Goal: Information Seeking & Learning: Learn about a topic

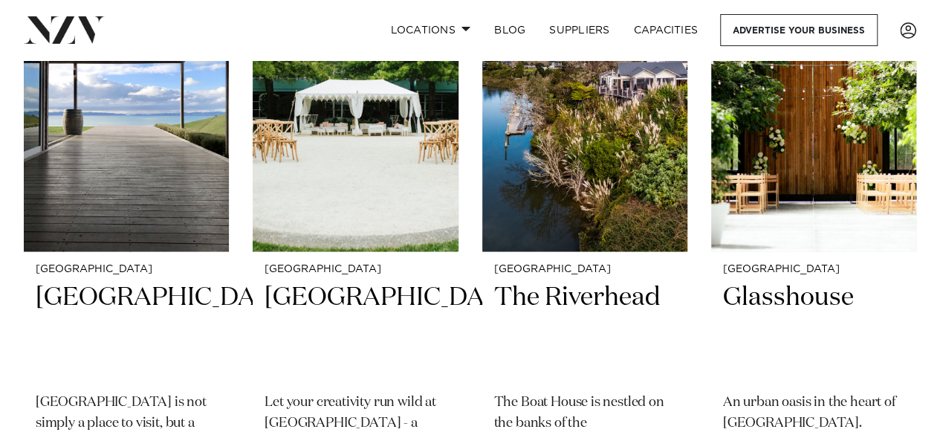
scroll to position [1264, 0]
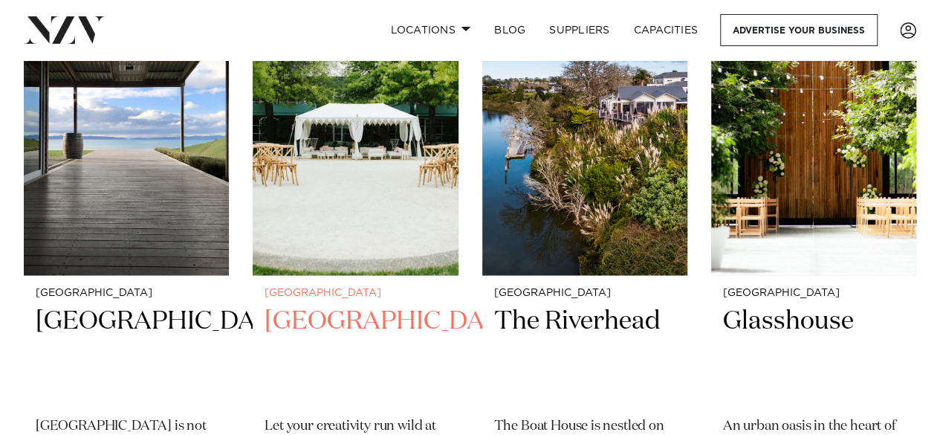
click at [376, 127] on img at bounding box center [355, 137] width 205 height 276
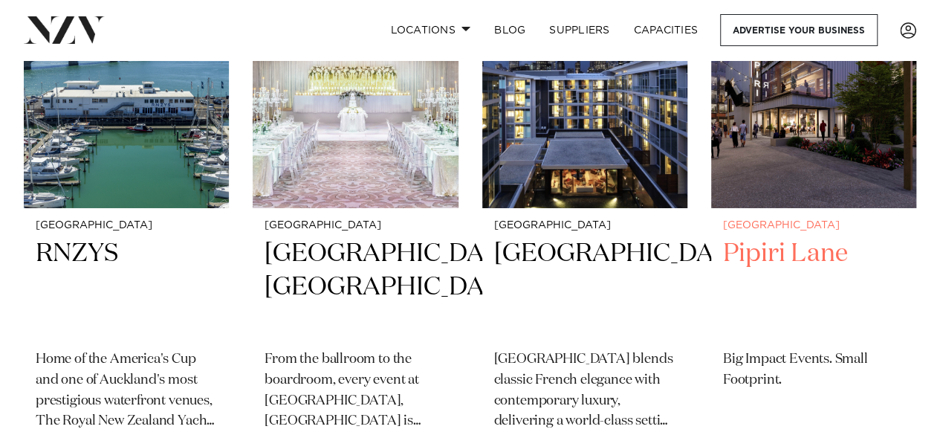
scroll to position [2450, 0]
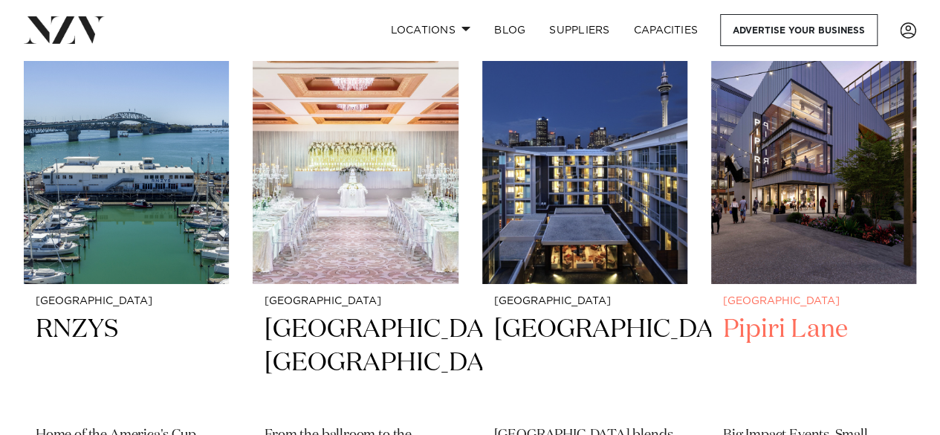
click at [825, 164] on img at bounding box center [813, 147] width 205 height 276
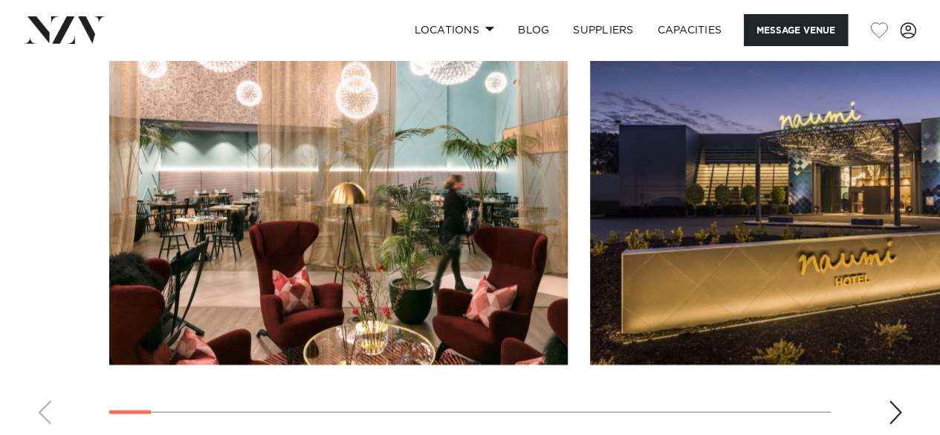
scroll to position [1413, 0]
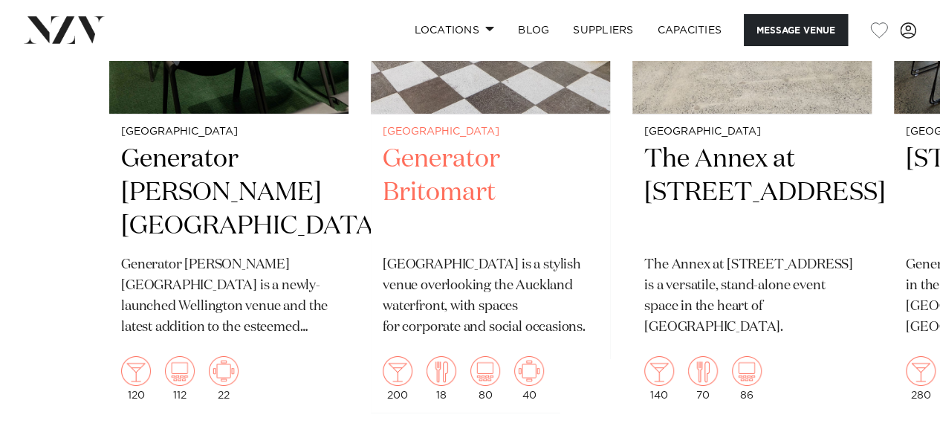
scroll to position [2528, 0]
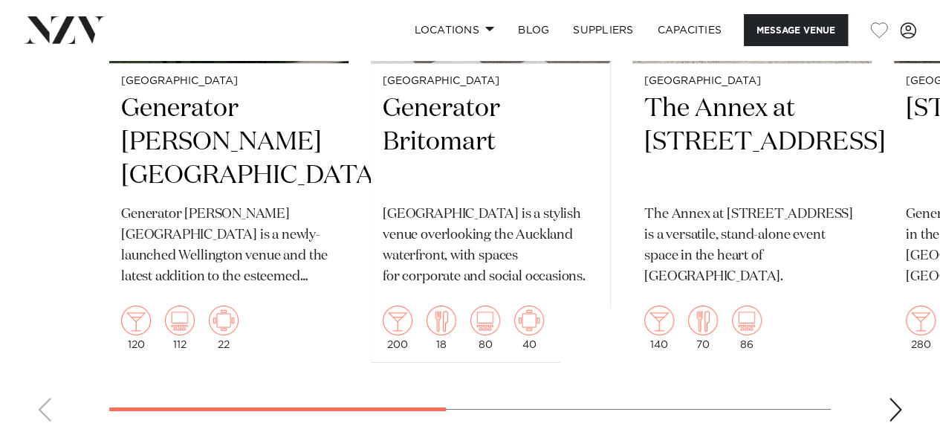
click at [896, 407] on div "Next slide" at bounding box center [895, 410] width 15 height 24
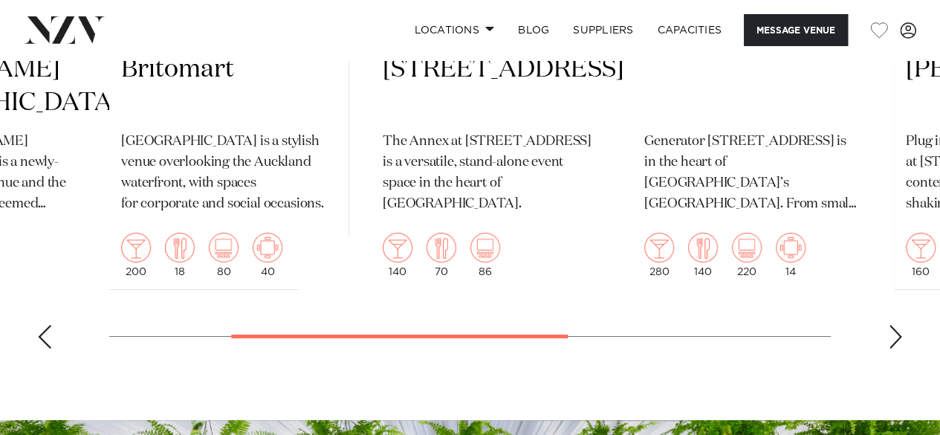
scroll to position [2602, 0]
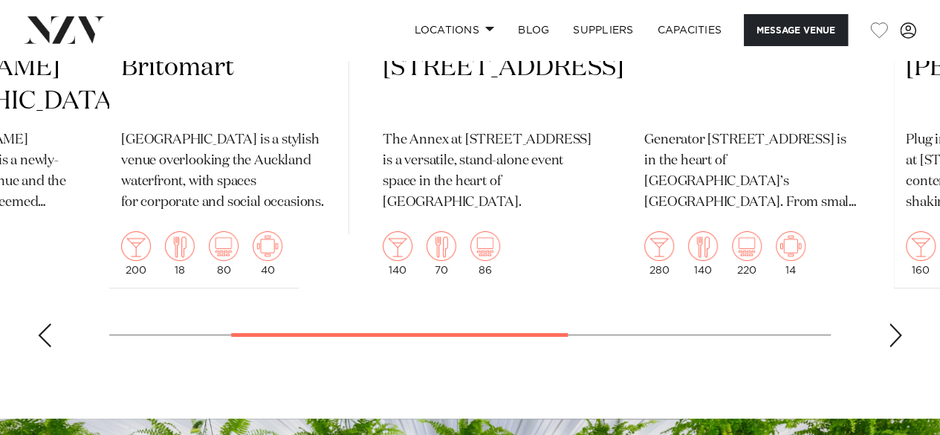
click at [906, 335] on swiper-container "Wellington Generator Bowen Campus Generator Bowen Campus is a newly-launched We…" at bounding box center [470, 13] width 940 height 691
click at [894, 330] on div "Next slide" at bounding box center [895, 335] width 15 height 24
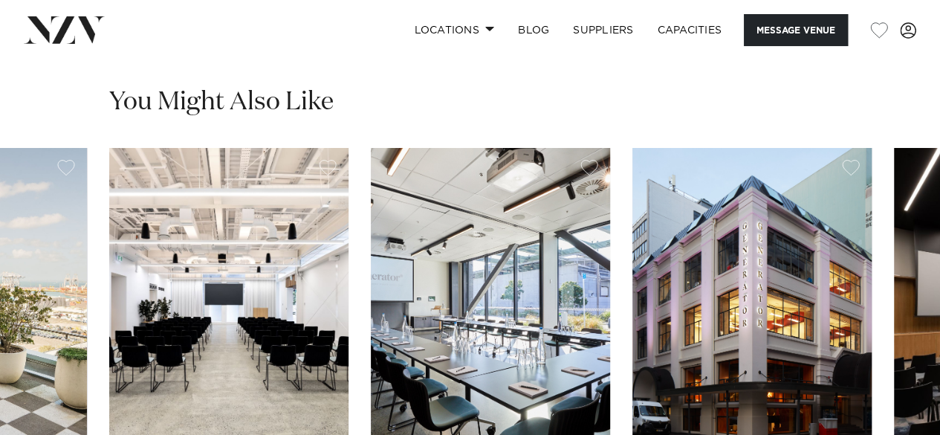
scroll to position [2156, 0]
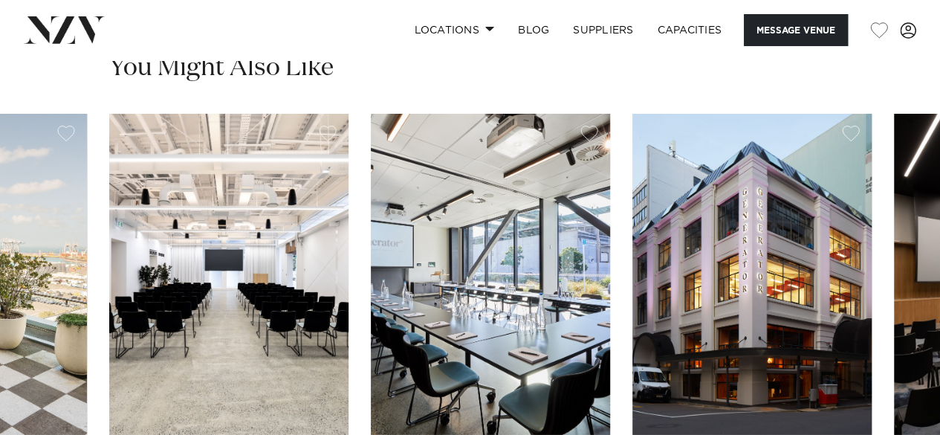
click at [228, 297] on img "3 / 6" at bounding box center [228, 274] width 239 height 321
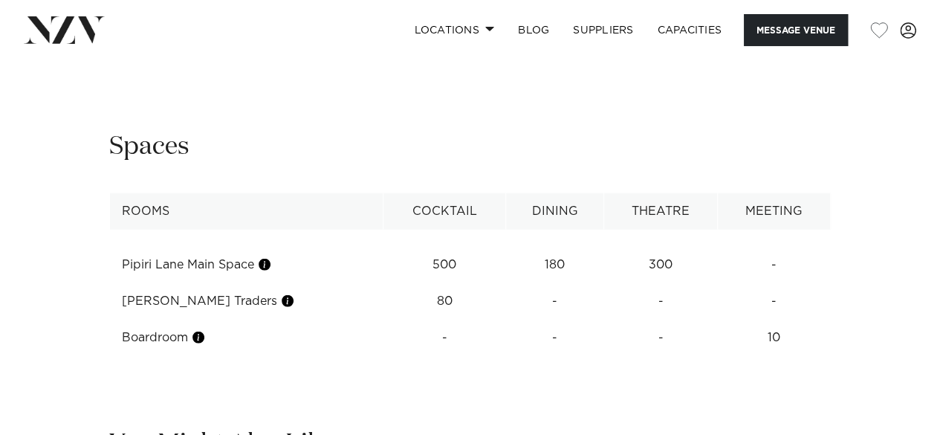
scroll to position [1778, 0]
click at [486, 31] on span at bounding box center [490, 28] width 10 height 5
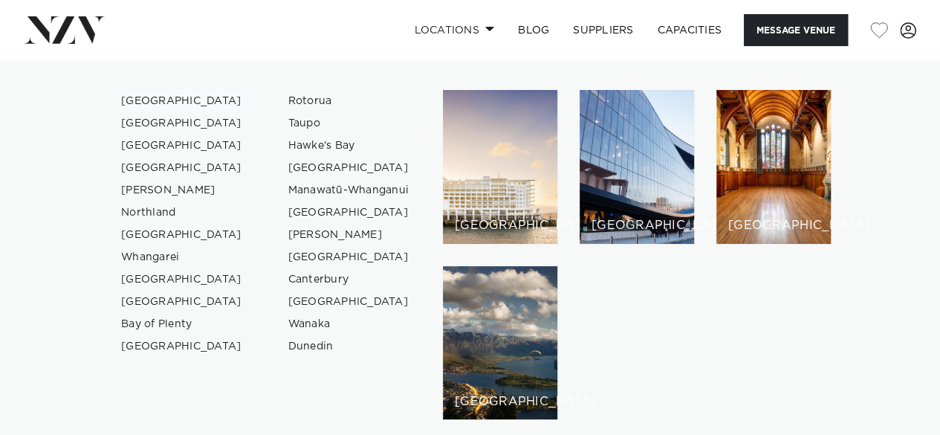
click at [160, 94] on link "[GEOGRAPHIC_DATA]" at bounding box center [181, 101] width 145 height 22
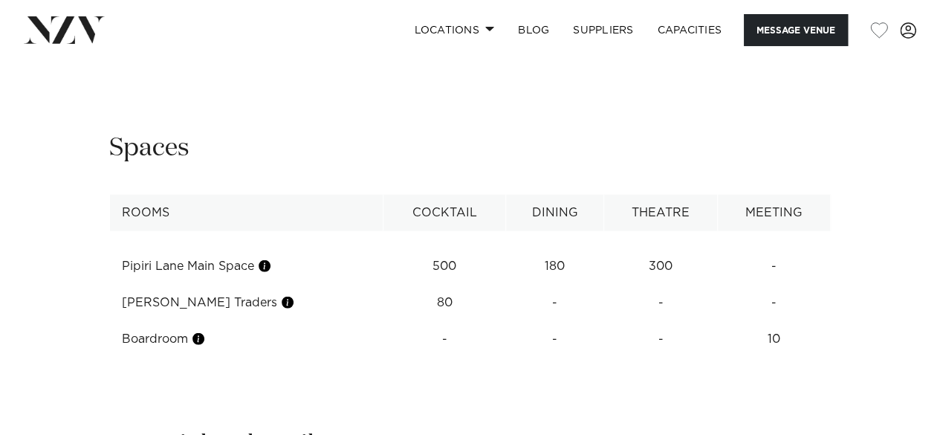
scroll to position [1773, 0]
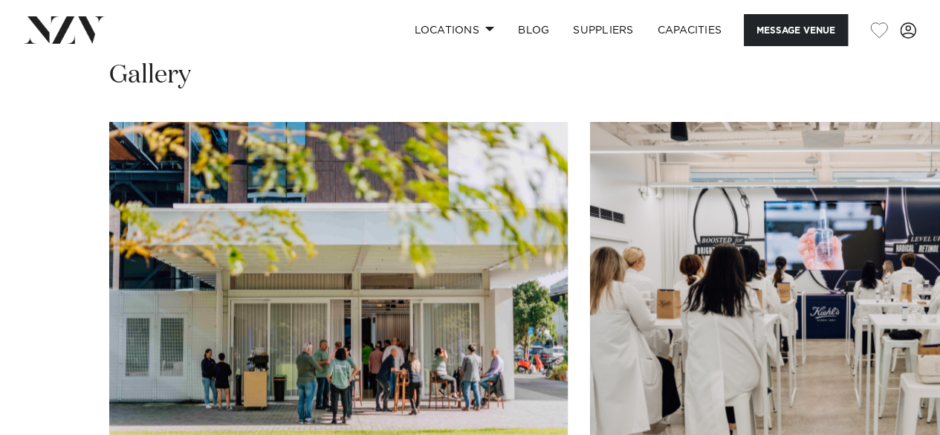
scroll to position [1338, 0]
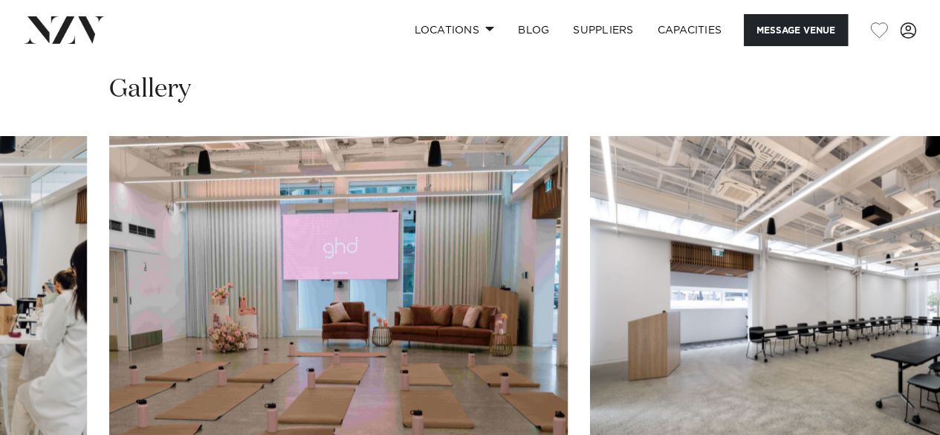
click at [904, 393] on swiper-container at bounding box center [470, 339] width 940 height 408
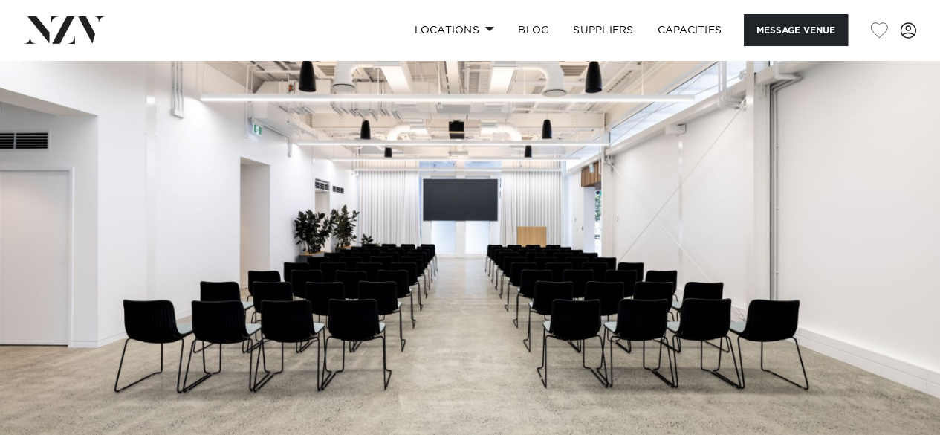
scroll to position [0, 0]
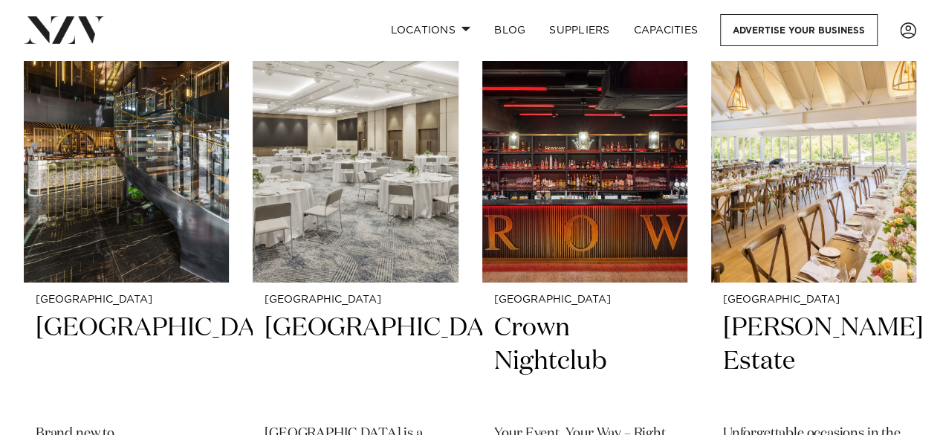
scroll to position [2453, 0]
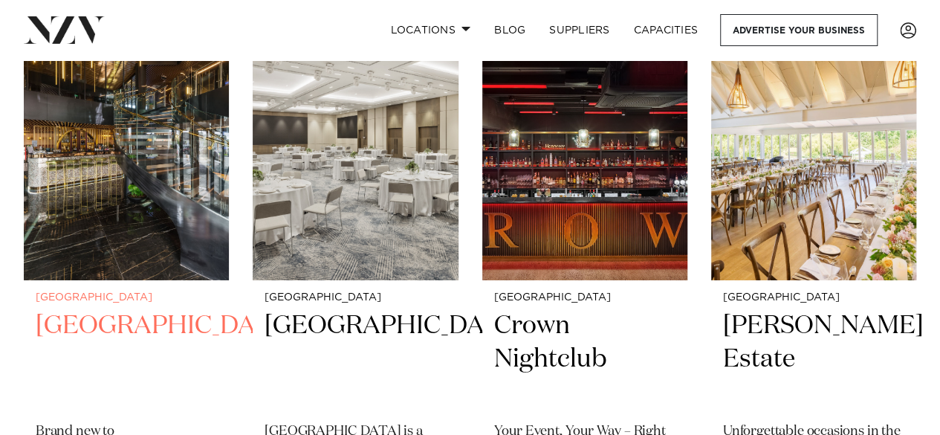
click at [112, 149] on img at bounding box center [126, 143] width 205 height 276
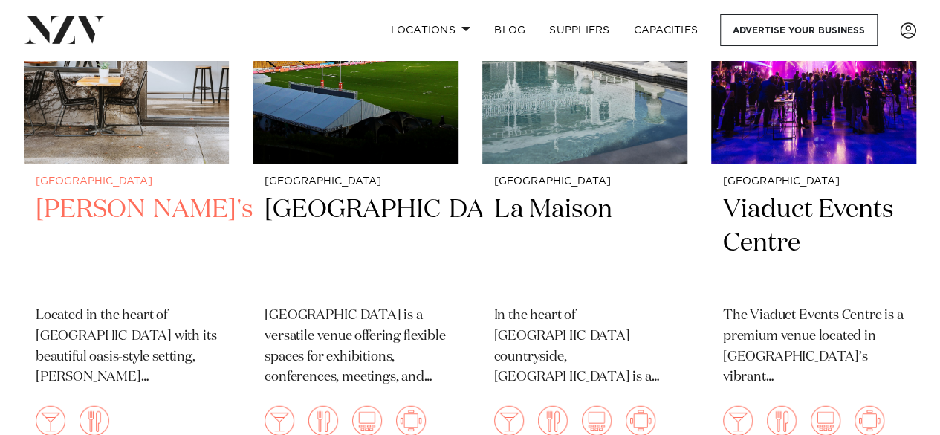
scroll to position [7348, 0]
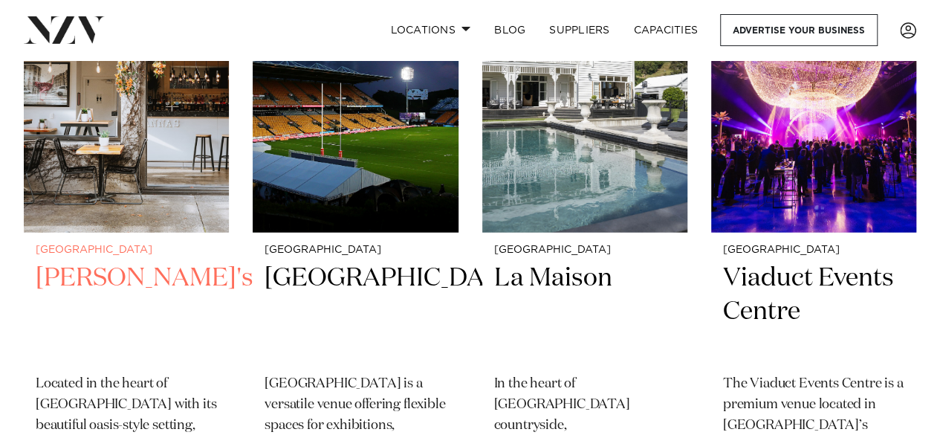
click at [144, 121] on img at bounding box center [126, 96] width 205 height 276
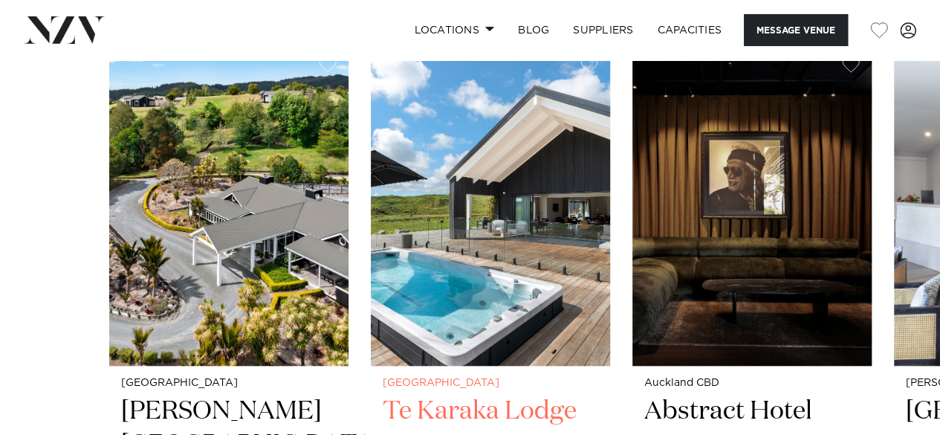
scroll to position [3271, 0]
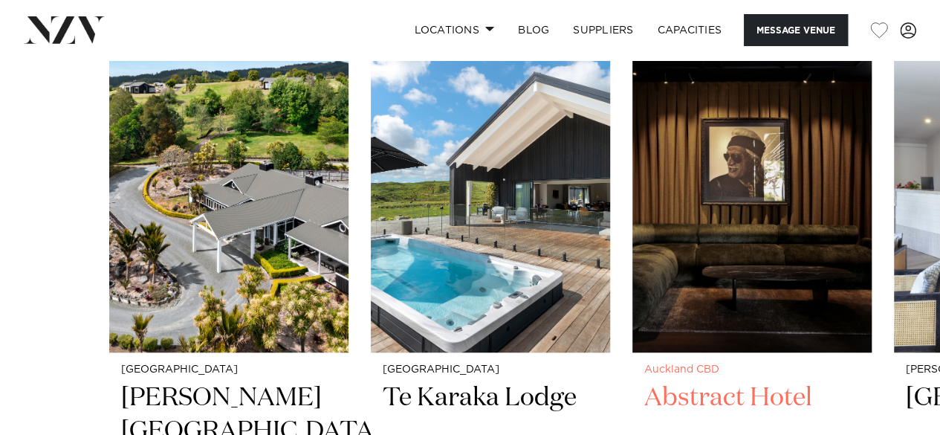
click at [735, 181] on img "3 / 8" at bounding box center [752, 191] width 239 height 321
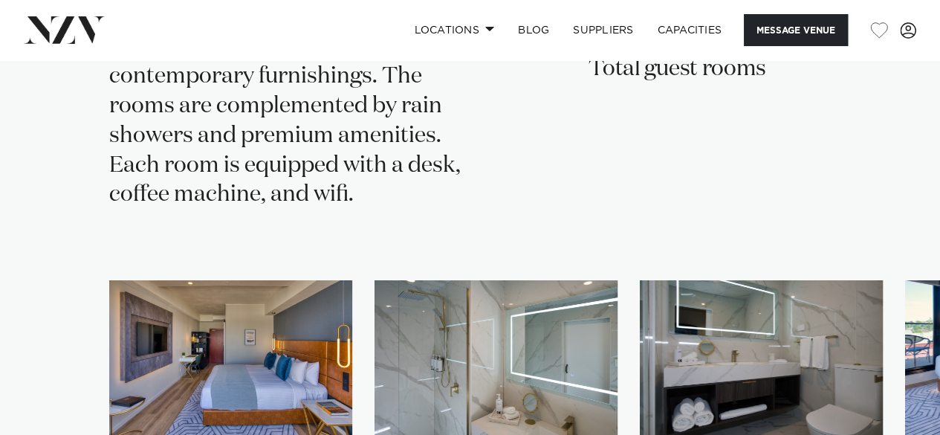
scroll to position [2671, 0]
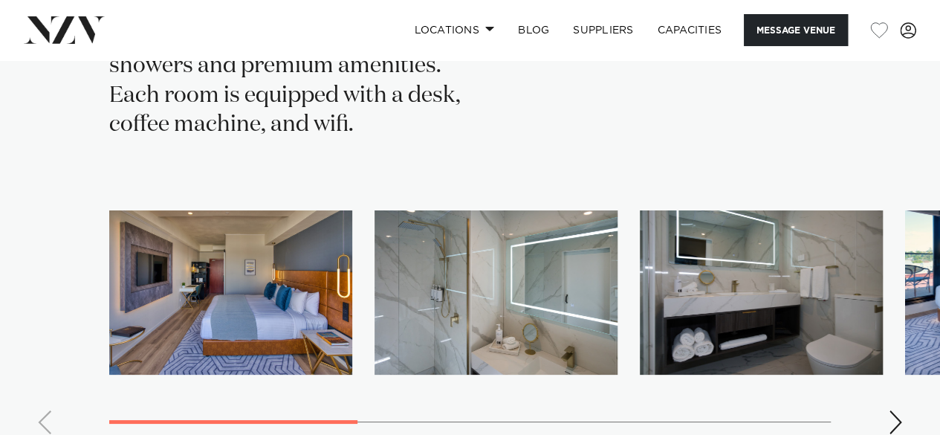
click at [897, 410] on div "Next slide" at bounding box center [895, 422] width 15 height 24
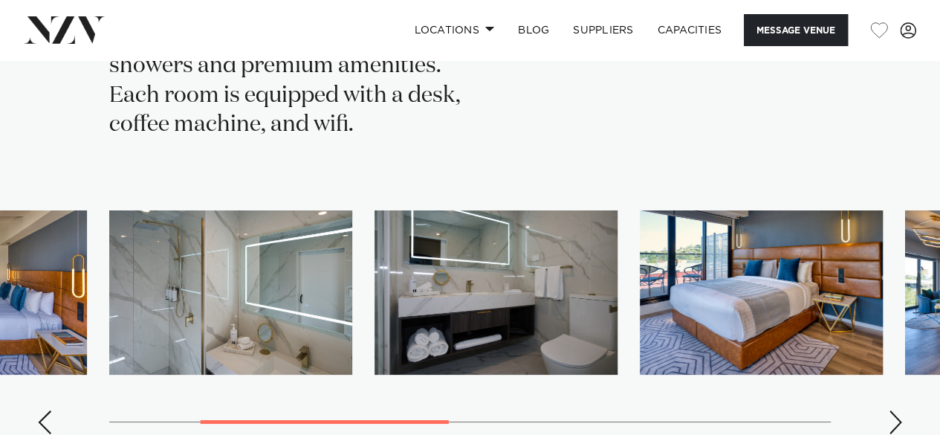
click at [898, 410] on div "Next slide" at bounding box center [895, 422] width 15 height 24
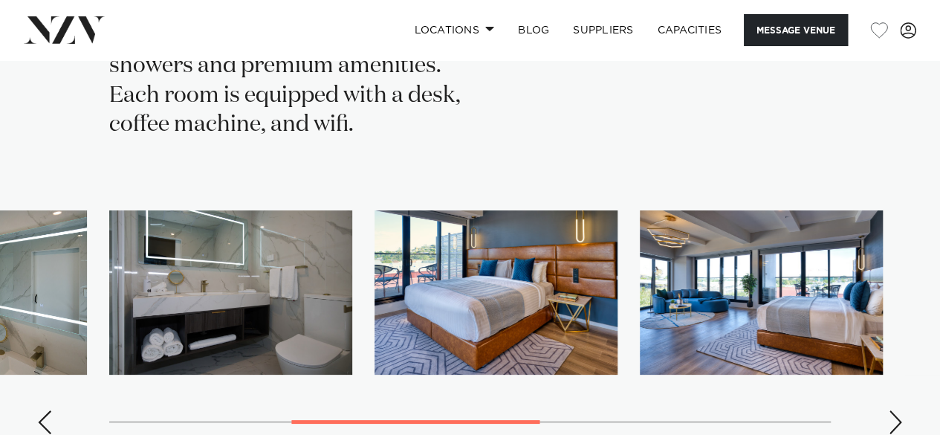
click at [899, 410] on div "Next slide" at bounding box center [895, 422] width 15 height 24
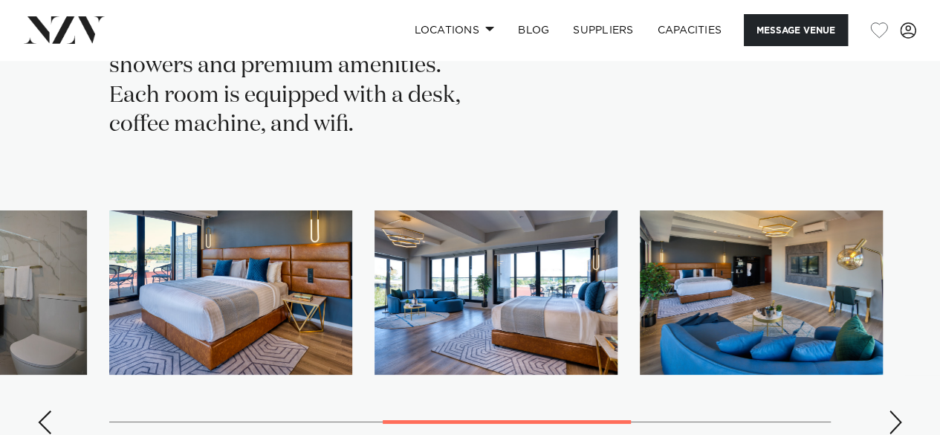
click at [900, 410] on div "Next slide" at bounding box center [895, 422] width 15 height 24
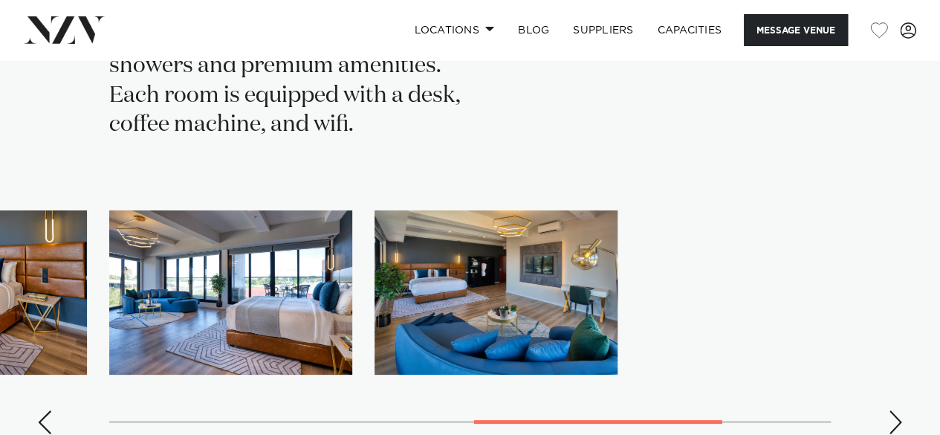
click at [900, 410] on div "Next slide" at bounding box center [895, 422] width 15 height 24
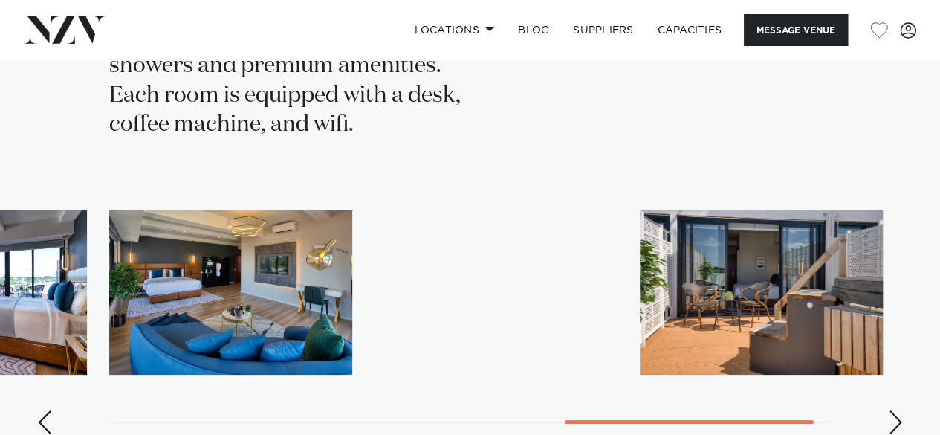
click at [900, 410] on div "Next slide" at bounding box center [895, 422] width 15 height 24
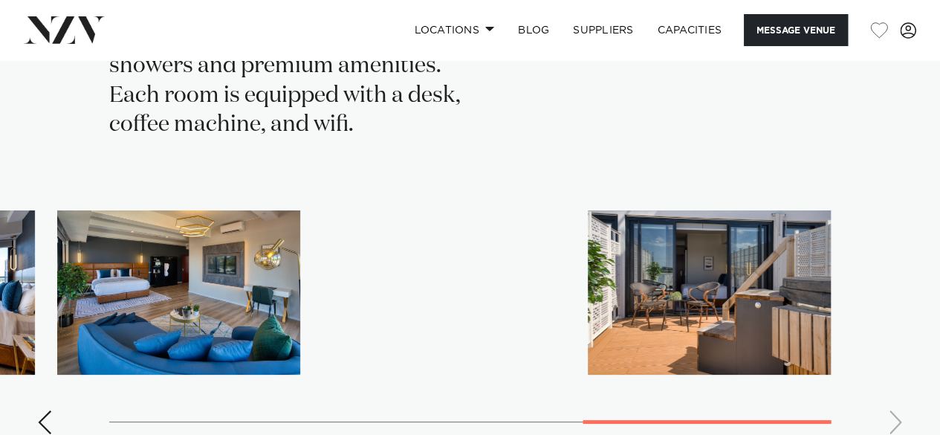
click at [900, 297] on swiper-container at bounding box center [470, 328] width 940 height 236
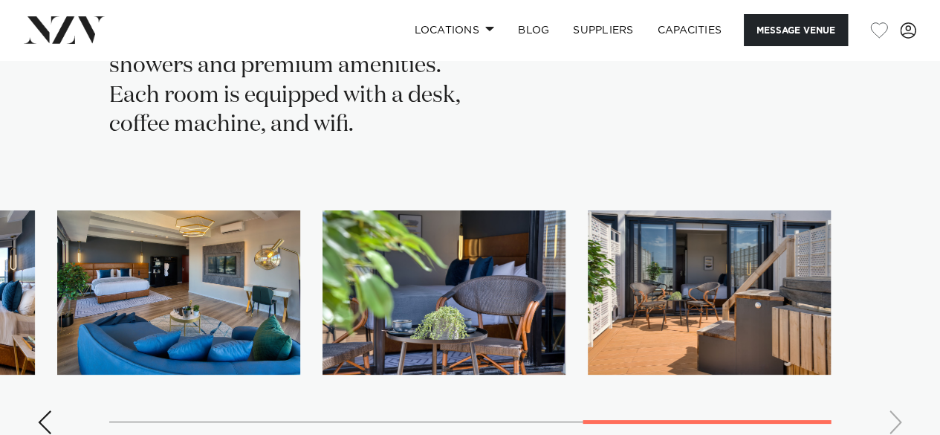
click at [900, 297] on swiper-container at bounding box center [470, 328] width 940 height 236
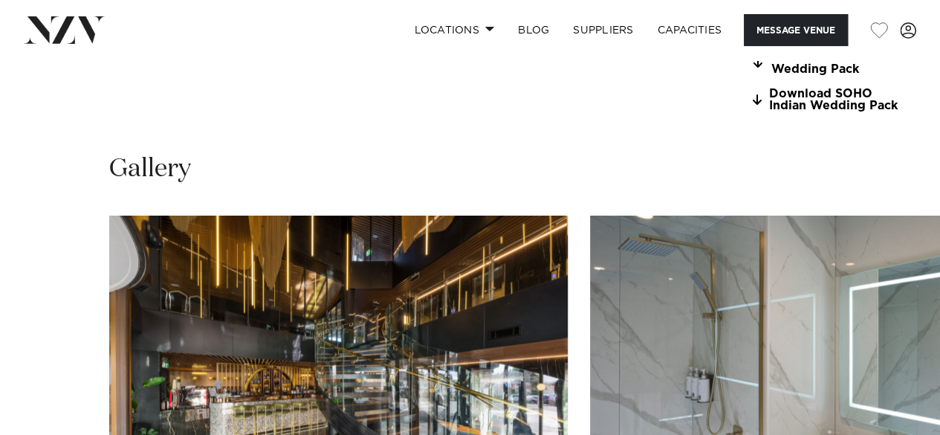
scroll to position [1481, 0]
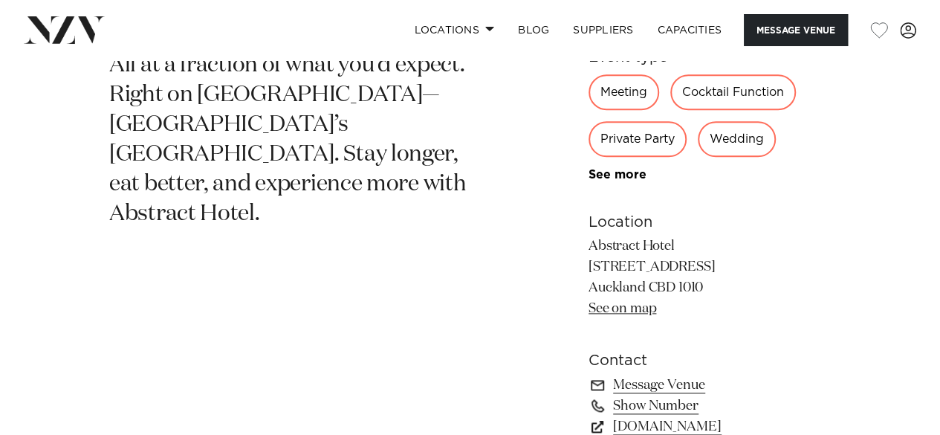
scroll to position [520, 0]
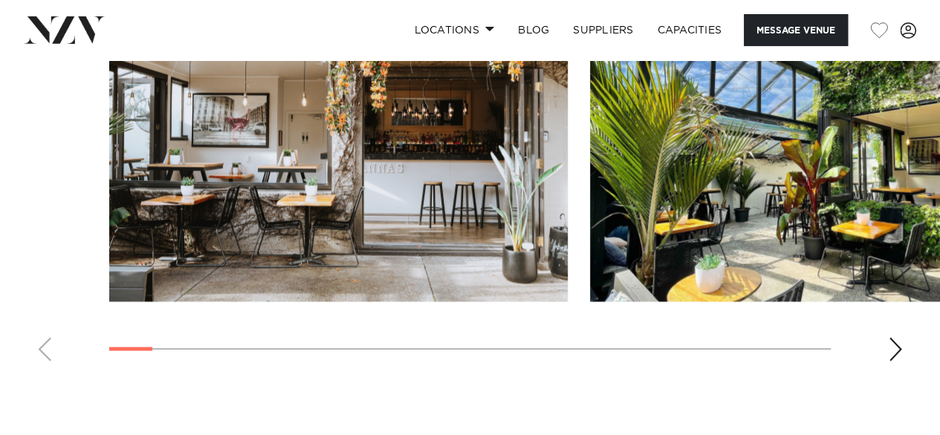
scroll to position [1636, 0]
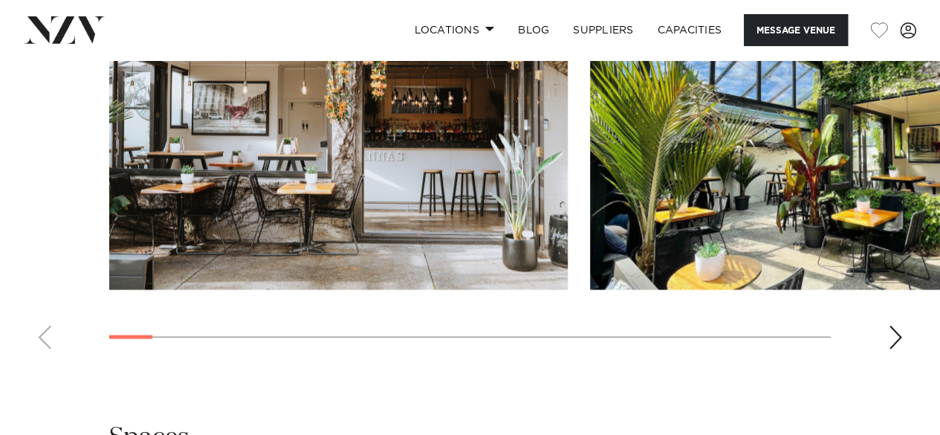
click at [903, 361] on swiper-container at bounding box center [470, 157] width 940 height 408
click at [889, 349] on div "Next slide" at bounding box center [895, 338] width 15 height 24
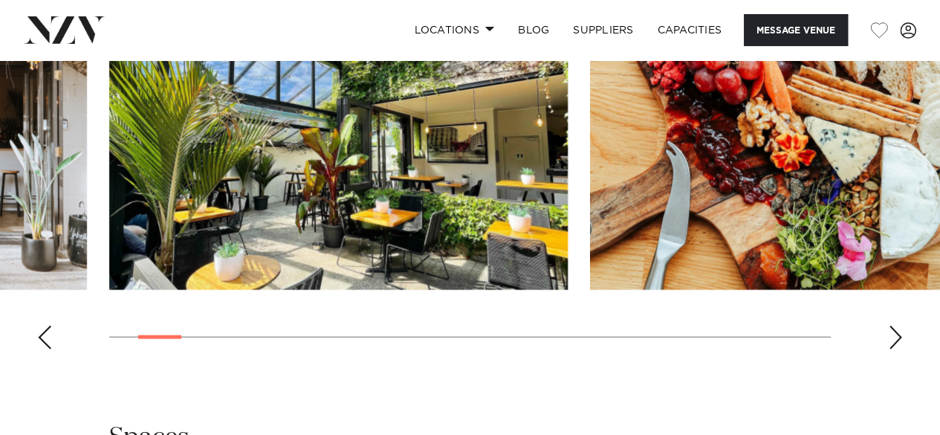
click at [894, 349] on div "Next slide" at bounding box center [895, 338] width 15 height 24
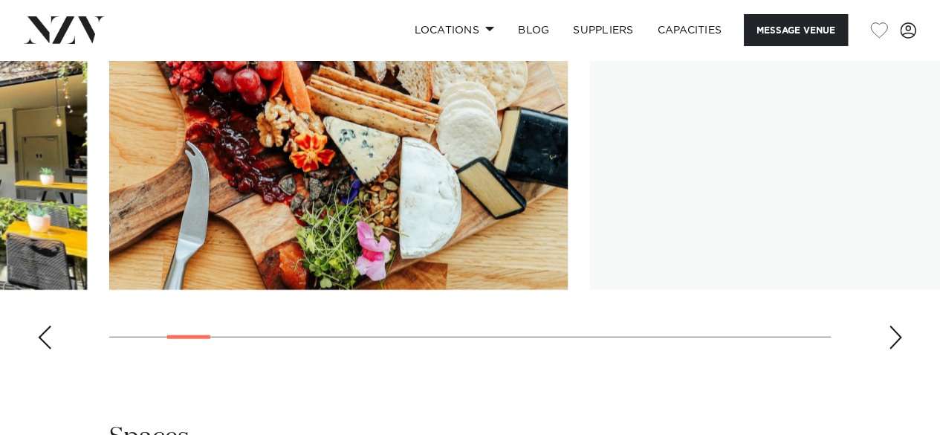
click at [894, 349] on div "Next slide" at bounding box center [895, 338] width 15 height 24
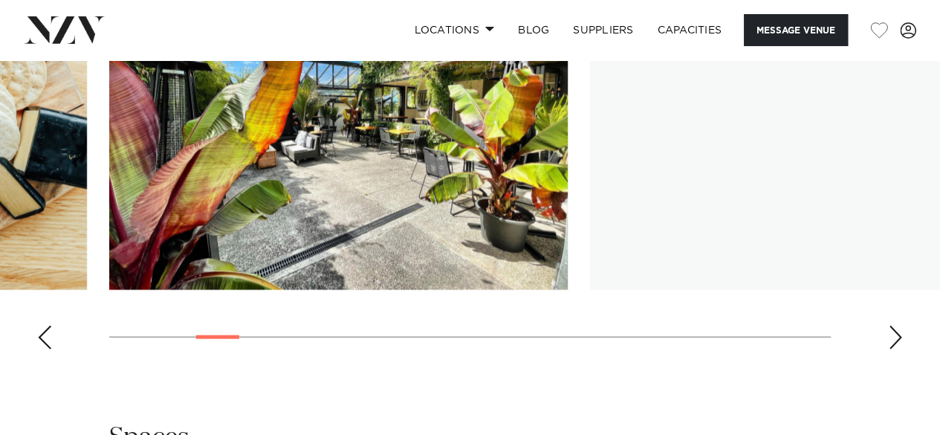
click at [894, 349] on div "Next slide" at bounding box center [895, 338] width 15 height 24
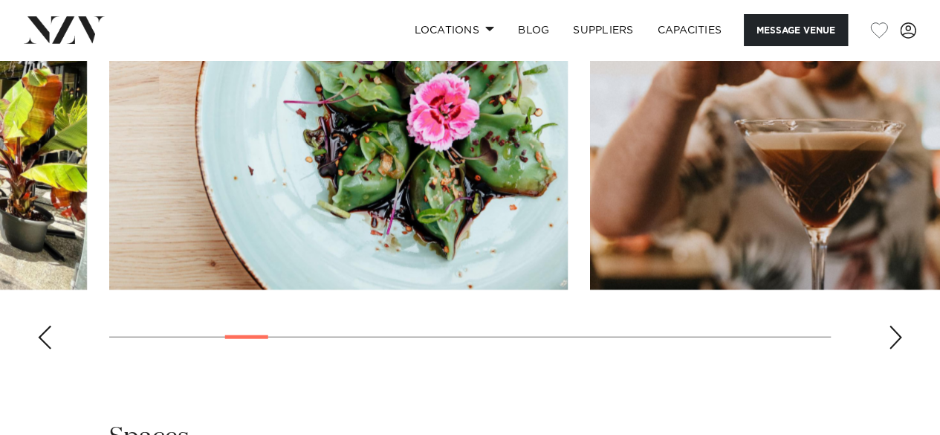
click at [894, 349] on div "Next slide" at bounding box center [895, 338] width 15 height 24
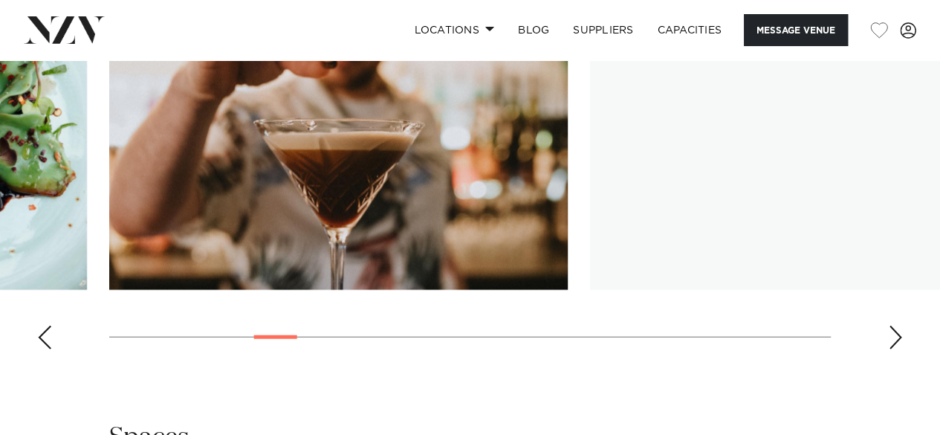
click at [894, 349] on div "Next slide" at bounding box center [895, 338] width 15 height 24
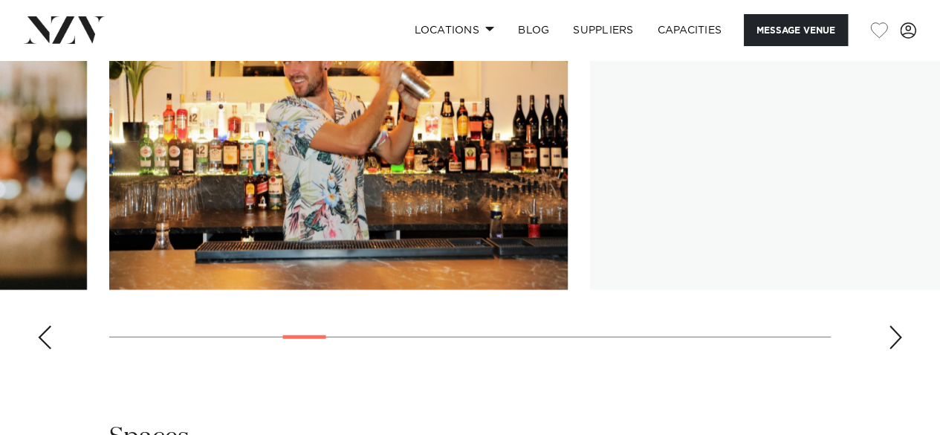
click at [894, 349] on div "Next slide" at bounding box center [895, 338] width 15 height 24
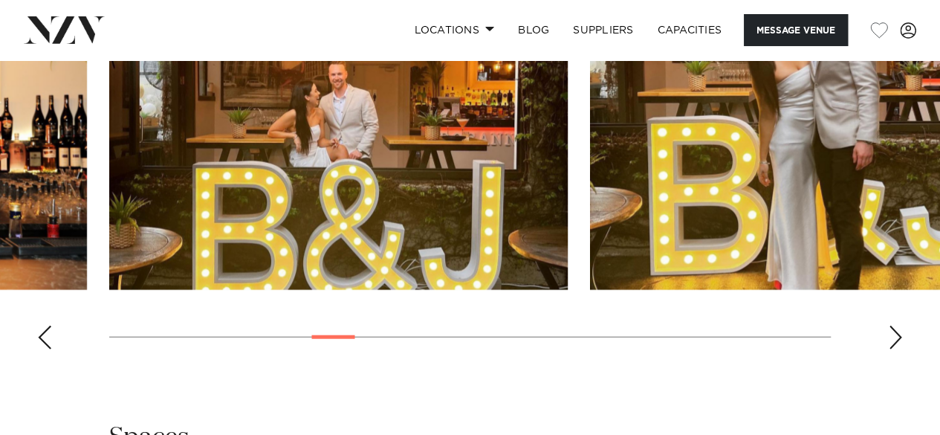
click at [895, 349] on div "Next slide" at bounding box center [895, 338] width 15 height 24
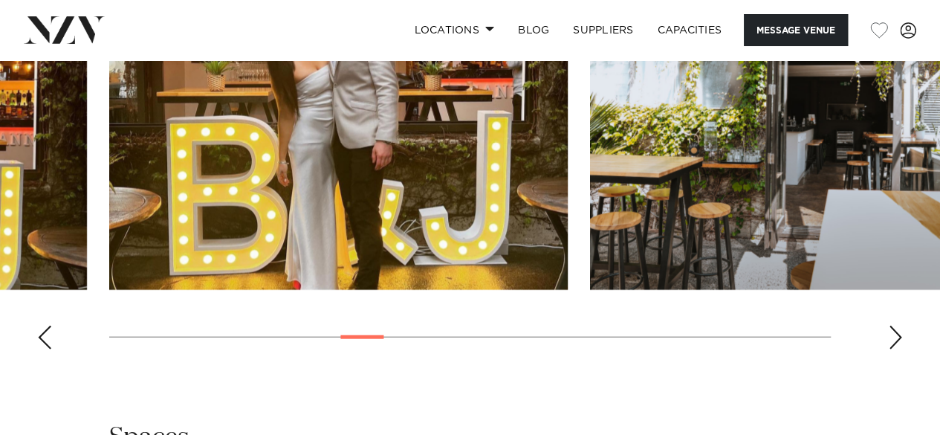
click at [889, 349] on div "Next slide" at bounding box center [895, 338] width 15 height 24
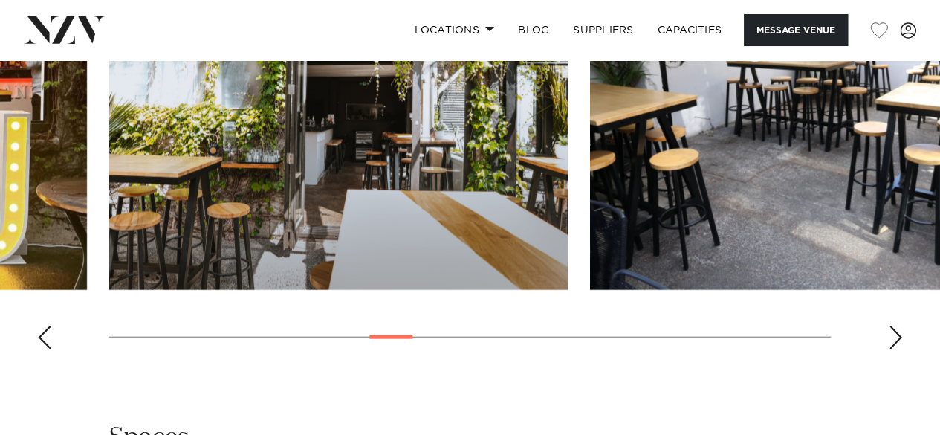
click at [889, 349] on div "Next slide" at bounding box center [895, 338] width 15 height 24
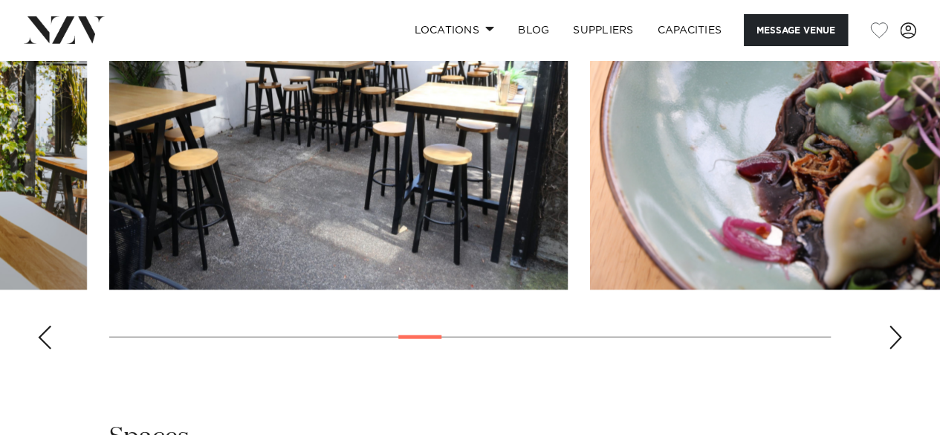
click at [889, 349] on div "Next slide" at bounding box center [895, 338] width 15 height 24
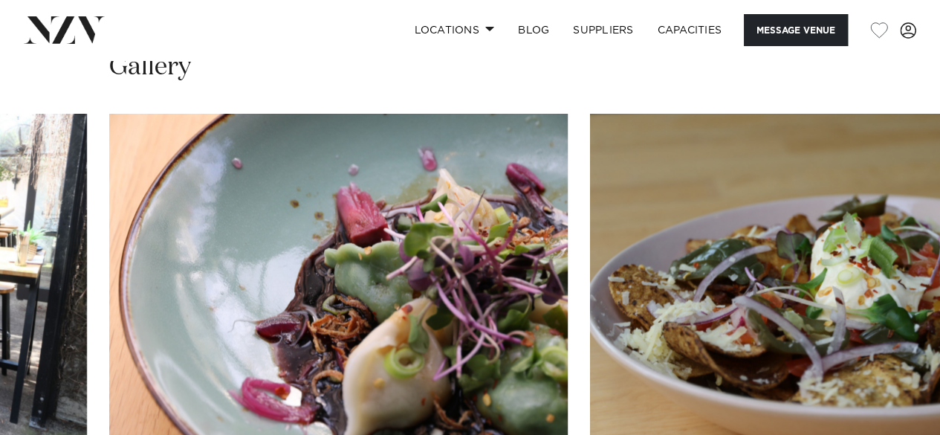
scroll to position [1190, 0]
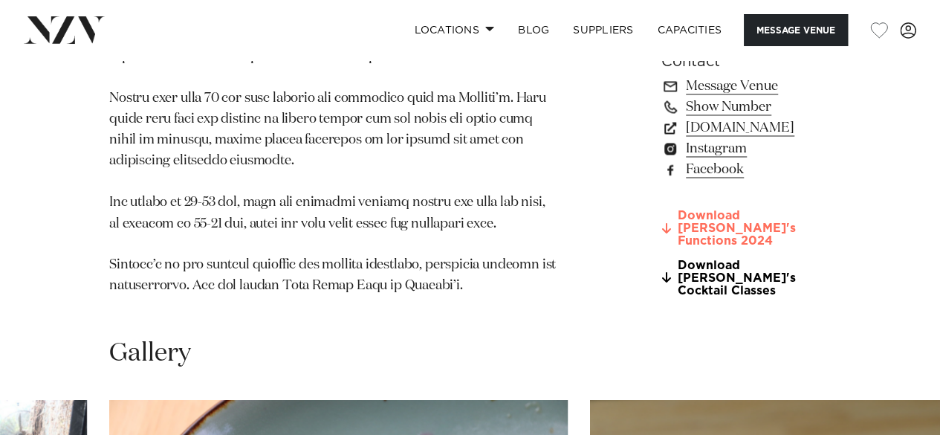
click at [688, 247] on link "Download Rosanna's Functions 2024" at bounding box center [747, 228] width 170 height 37
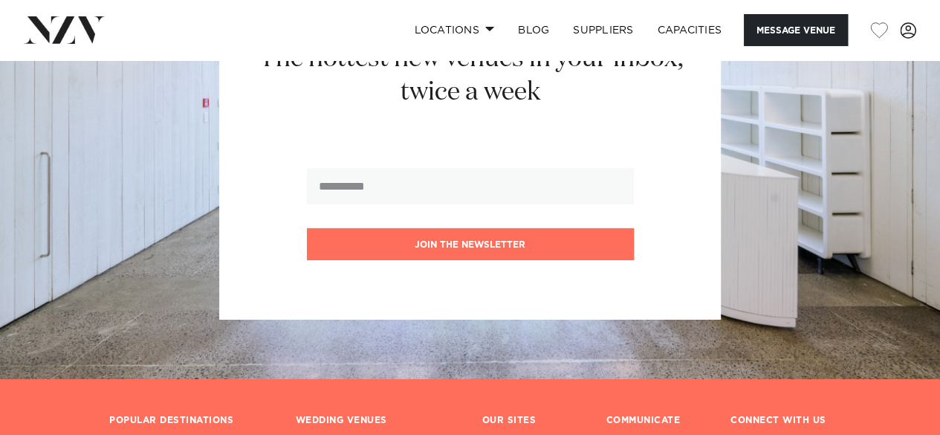
scroll to position [2602, 0]
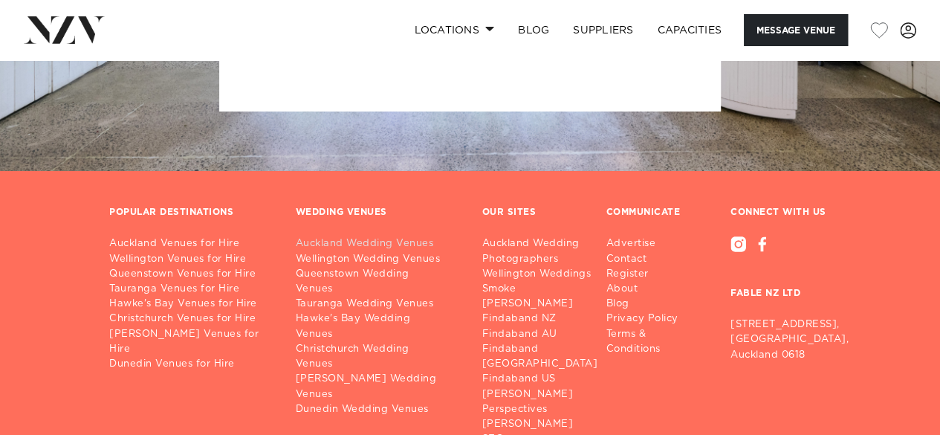
click at [357, 251] on link "Auckland Wedding Venues" at bounding box center [377, 243] width 163 height 15
click at [195, 251] on link "Auckland Venues for Hire" at bounding box center [190, 243] width 163 height 15
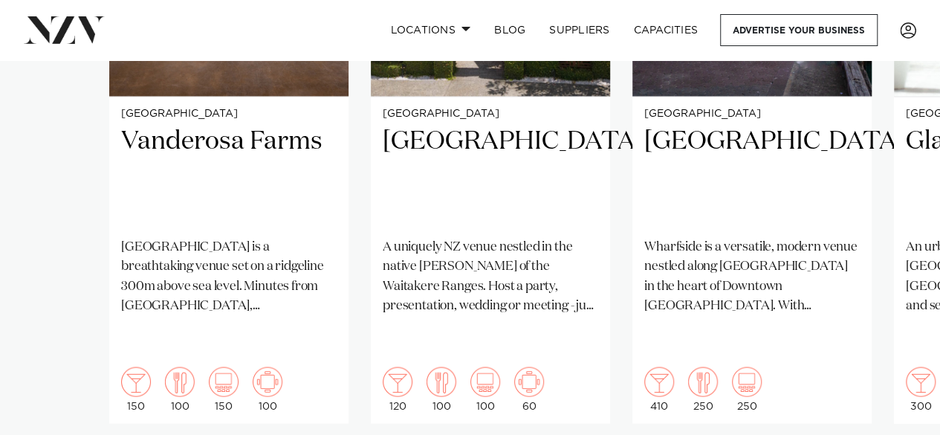
scroll to position [1258, 0]
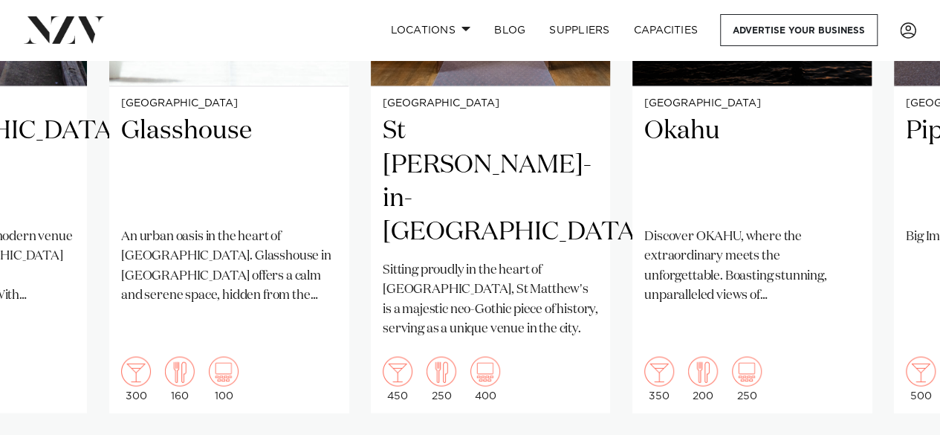
scroll to position [1332, 0]
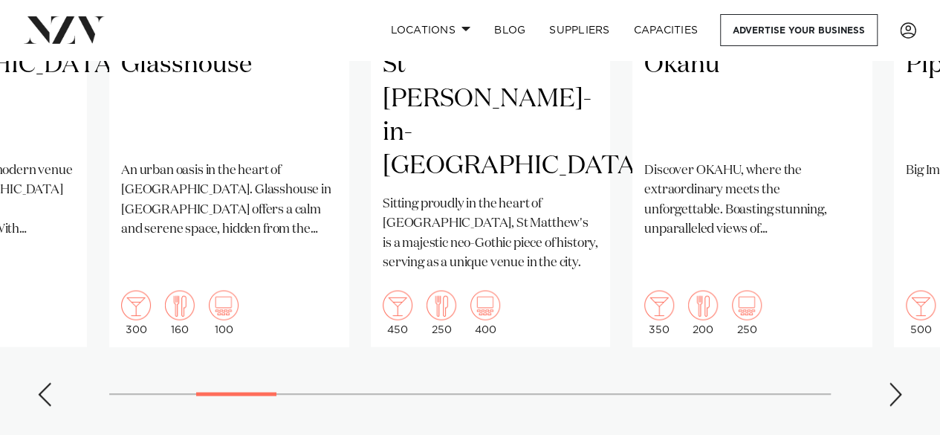
click at [902, 382] on div "Next slide" at bounding box center [895, 394] width 15 height 24
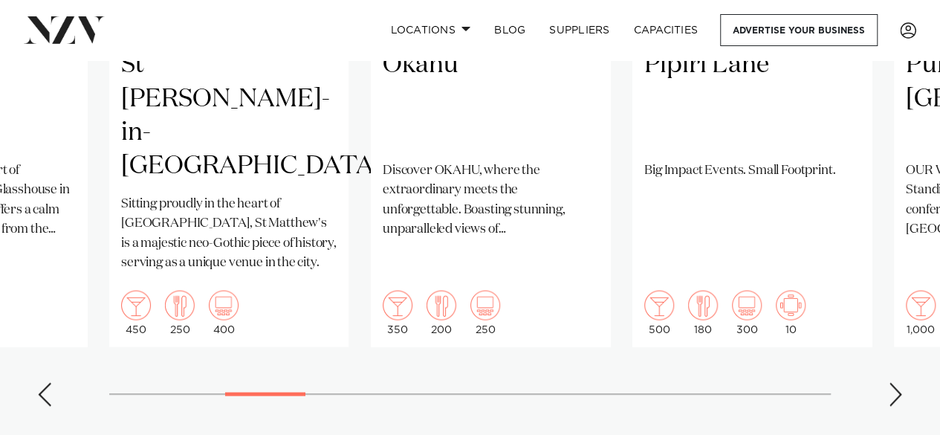
click at [899, 382] on div "Next slide" at bounding box center [895, 394] width 15 height 24
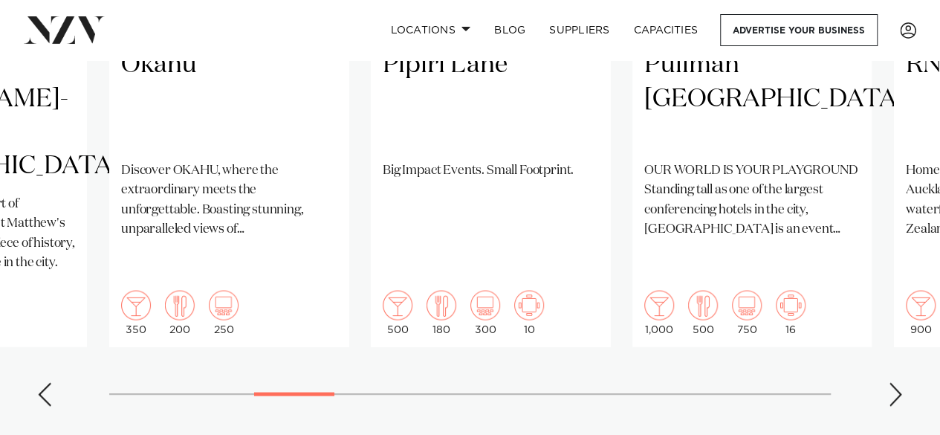
click at [895, 382] on div "Next slide" at bounding box center [895, 394] width 15 height 24
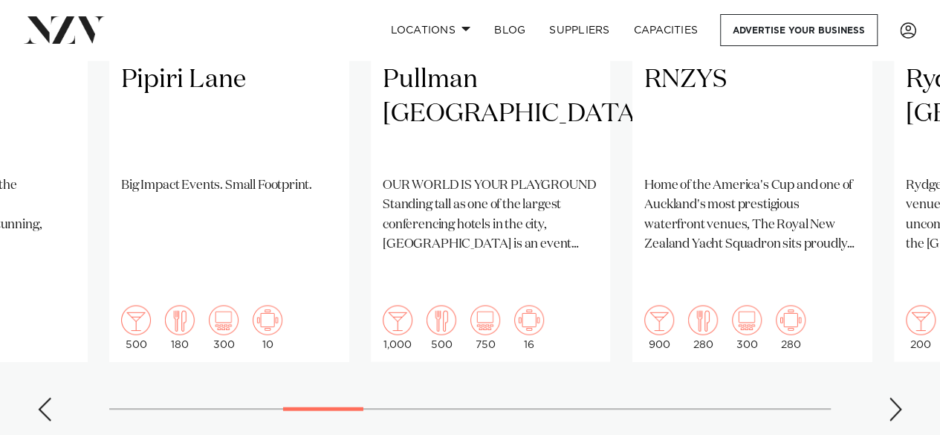
scroll to position [1407, 0]
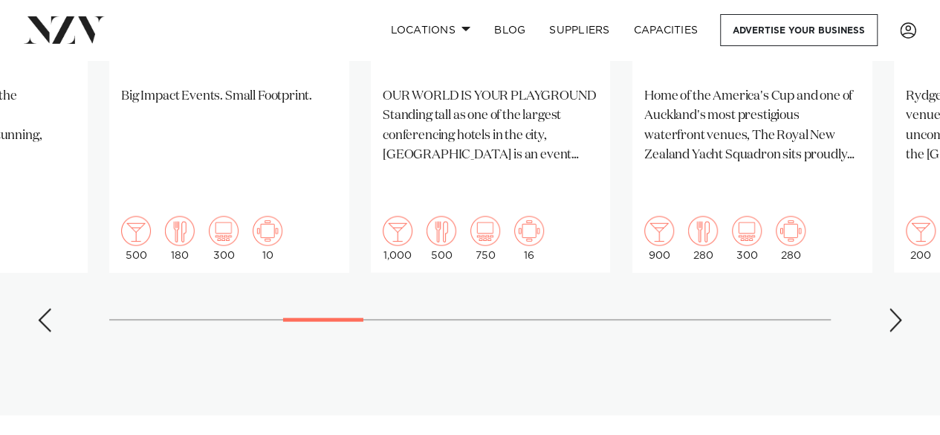
click at [891, 308] on div "Next slide" at bounding box center [895, 320] width 15 height 24
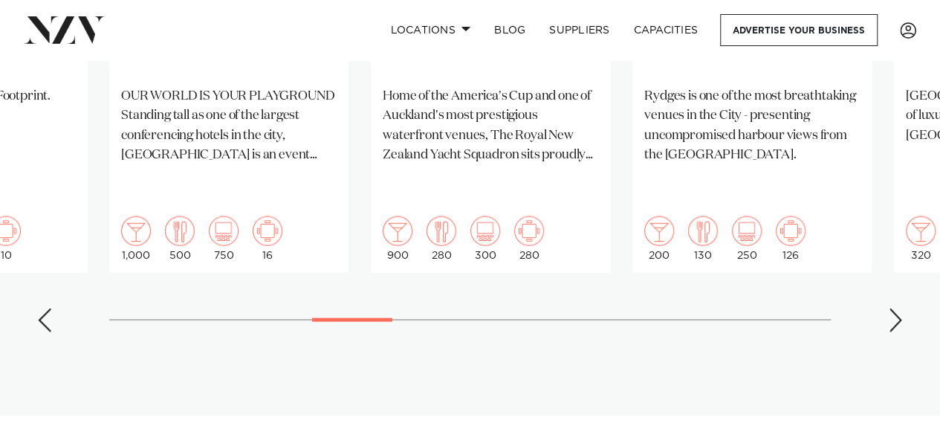
click at [897, 308] on div "Next slide" at bounding box center [895, 320] width 15 height 24
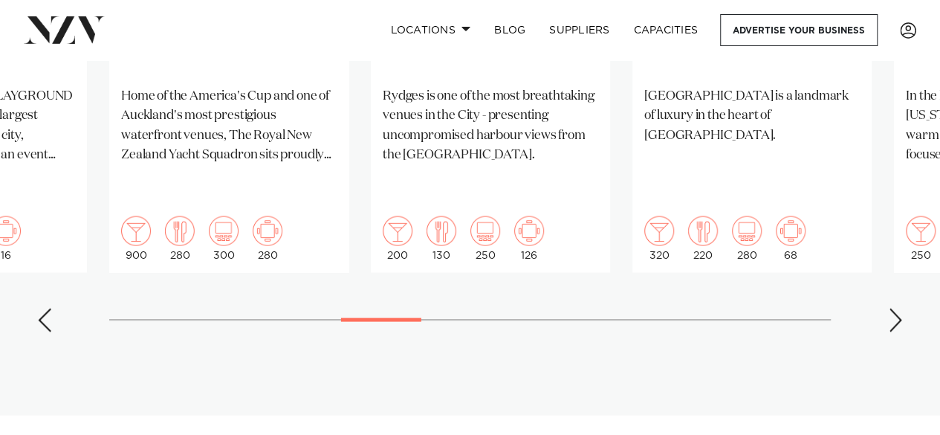
click at [897, 308] on div "Next slide" at bounding box center [895, 320] width 15 height 24
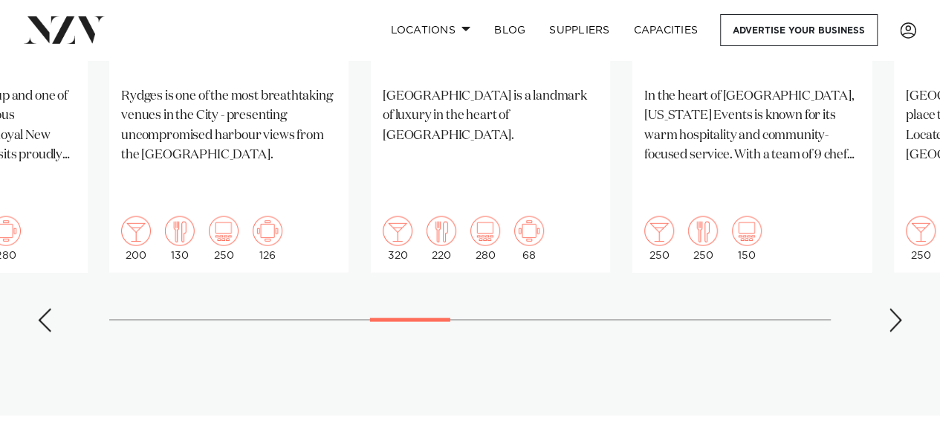
click at [897, 308] on div "Next slide" at bounding box center [895, 320] width 15 height 24
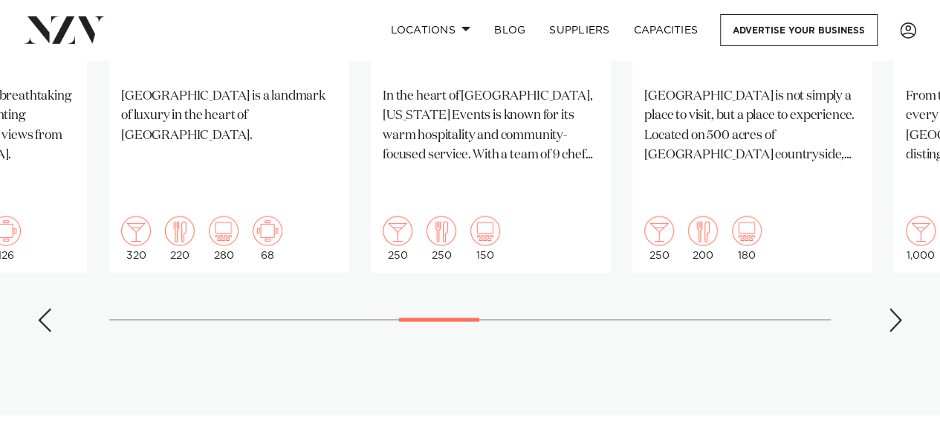
click at [897, 308] on div "Next slide" at bounding box center [895, 320] width 15 height 24
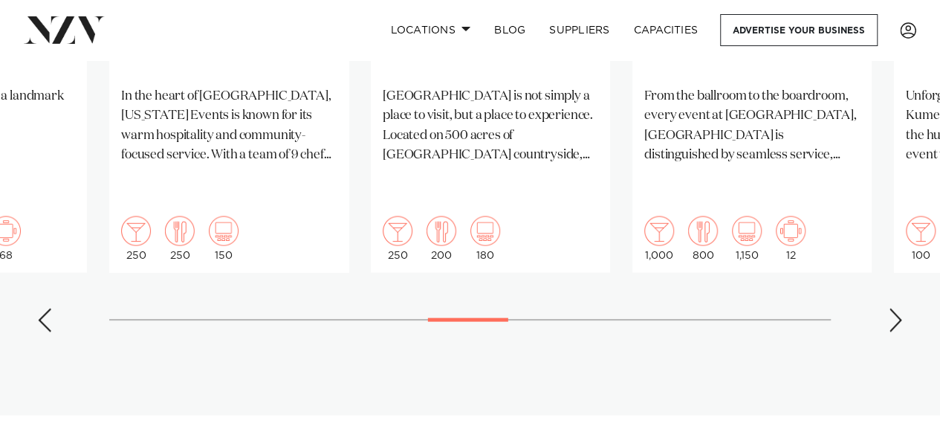
click at [897, 308] on div "Next slide" at bounding box center [895, 320] width 15 height 24
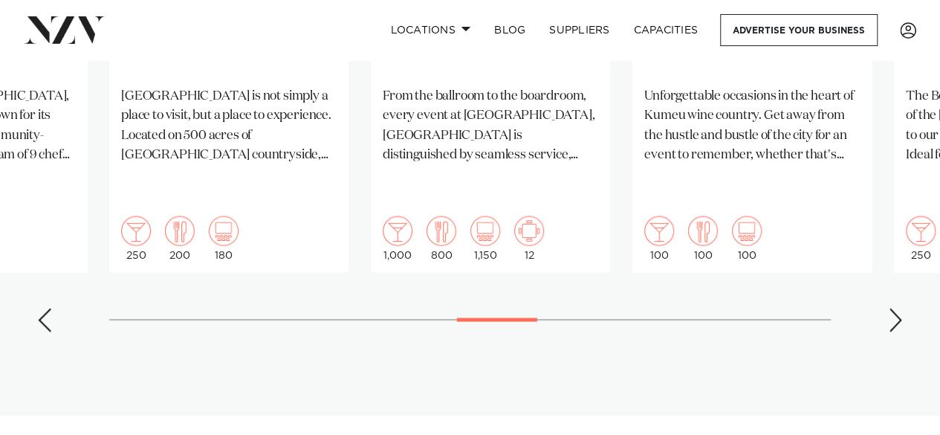
click at [897, 308] on div "Next slide" at bounding box center [895, 320] width 15 height 24
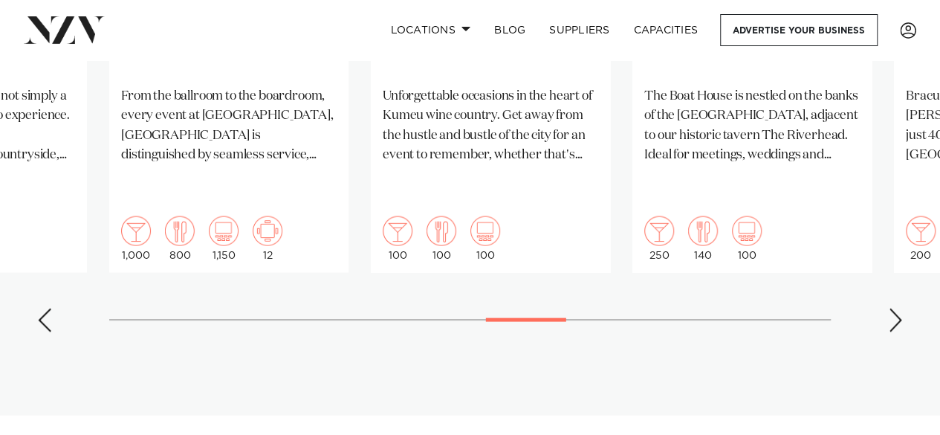
click at [897, 308] on div "Next slide" at bounding box center [895, 320] width 15 height 24
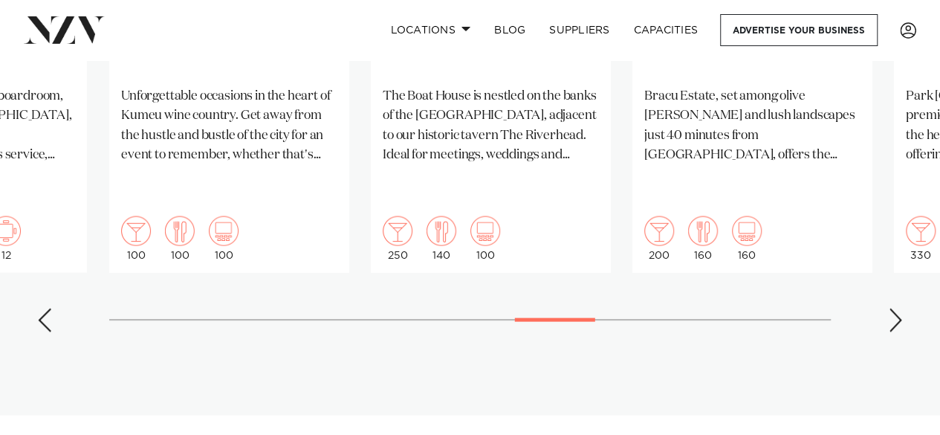
click at [897, 308] on div "Next slide" at bounding box center [895, 320] width 15 height 24
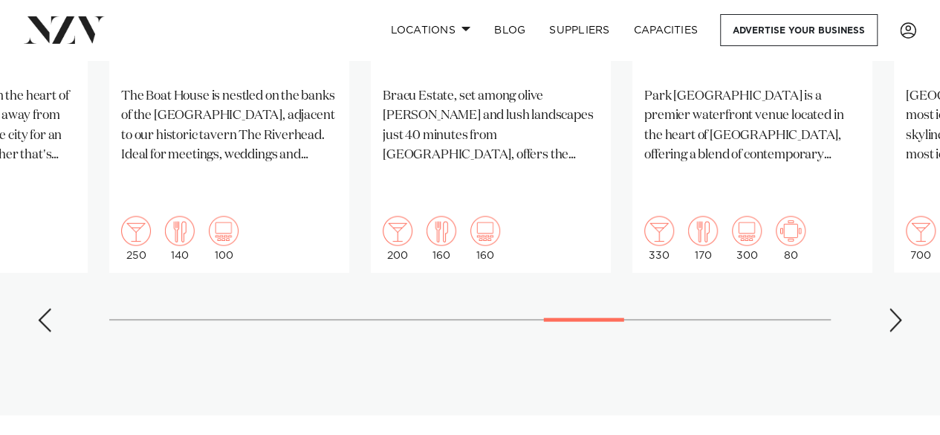
click at [897, 308] on div "Next slide" at bounding box center [895, 320] width 15 height 24
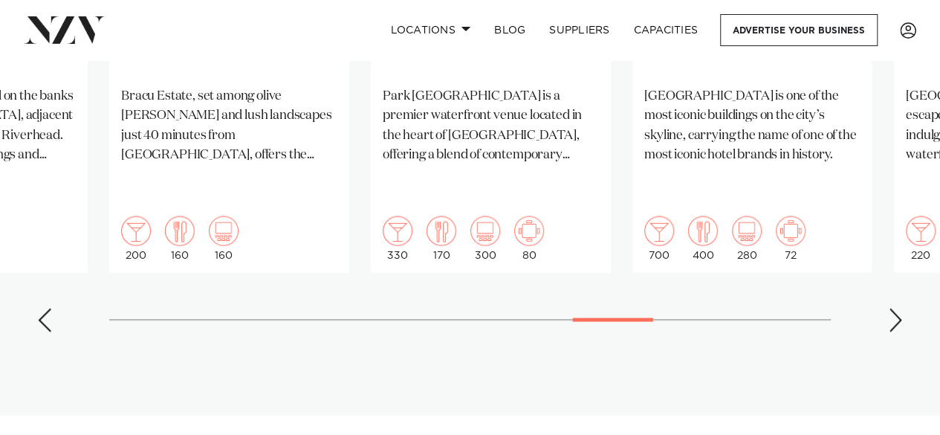
click at [897, 308] on div "Next slide" at bounding box center [895, 320] width 15 height 24
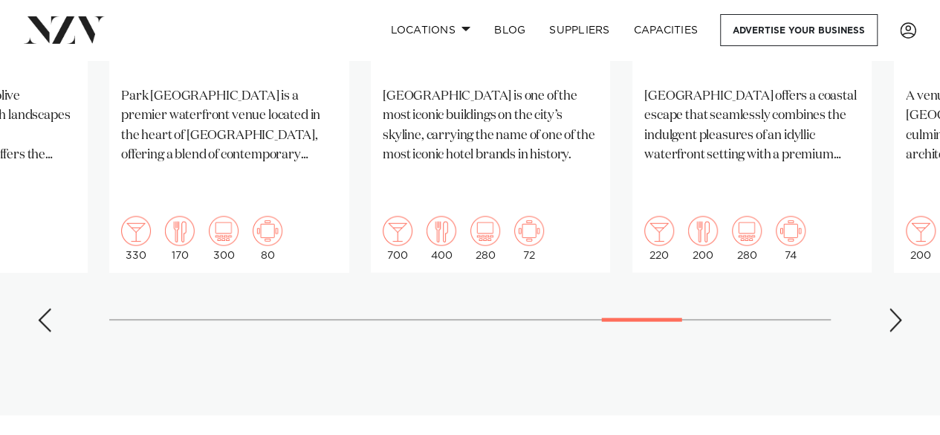
click at [897, 308] on div "Next slide" at bounding box center [895, 320] width 15 height 24
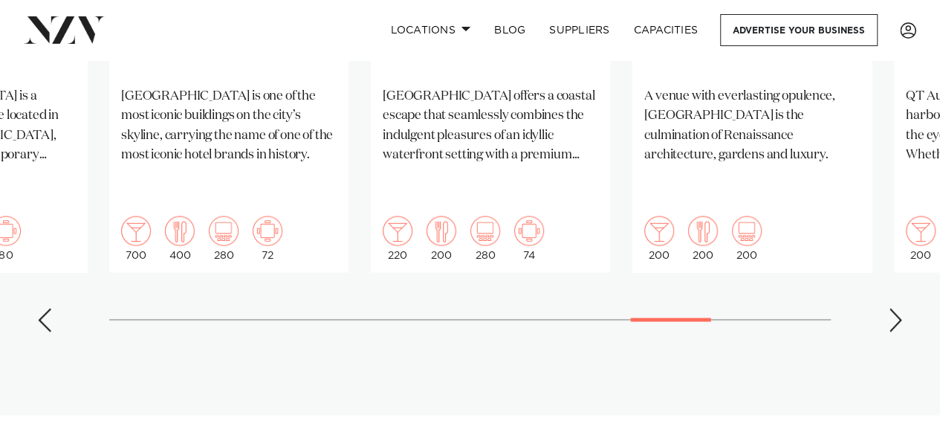
click at [897, 308] on div "Next slide" at bounding box center [895, 320] width 15 height 24
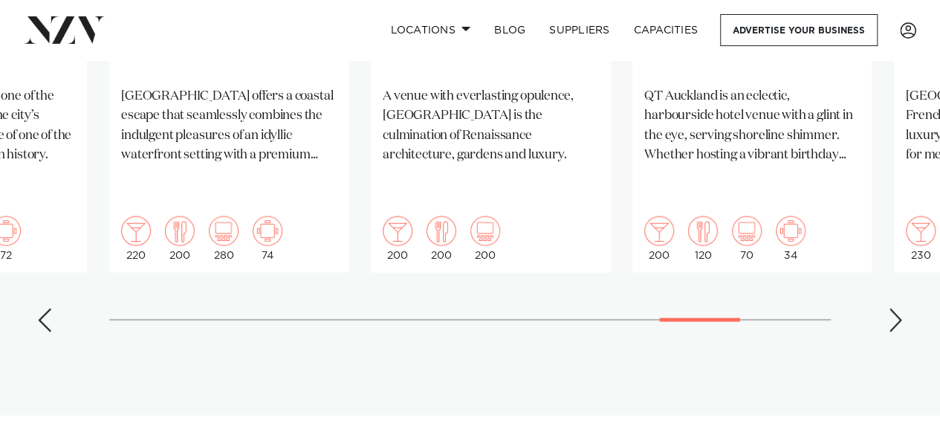
click at [897, 308] on div "Next slide" at bounding box center [895, 320] width 15 height 24
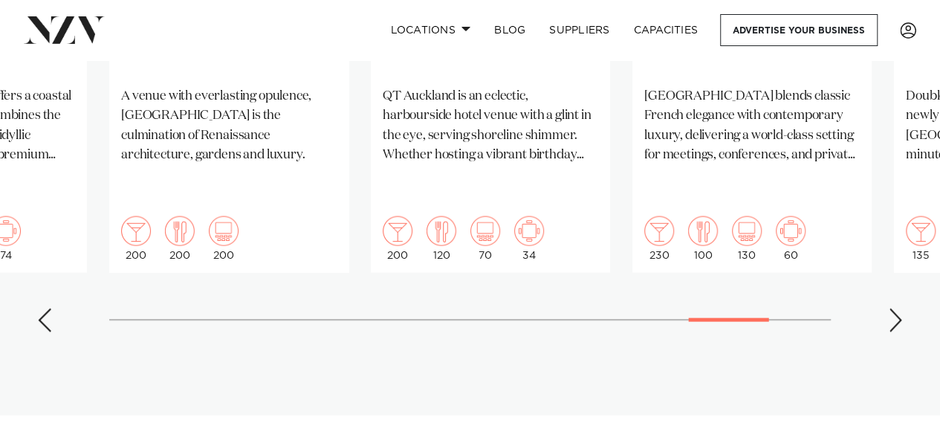
click at [897, 308] on div "Next slide" at bounding box center [895, 320] width 15 height 24
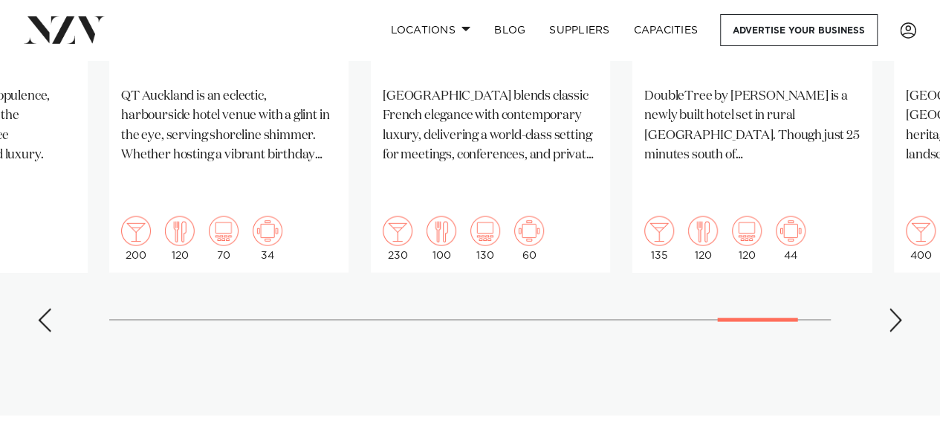
click at [897, 308] on div "Next slide" at bounding box center [895, 320] width 15 height 24
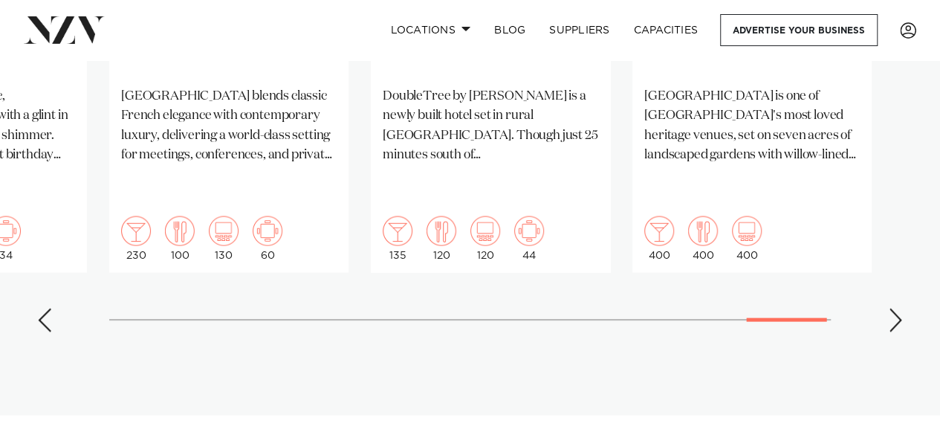
click at [897, 308] on div "Next slide" at bounding box center [895, 320] width 15 height 24
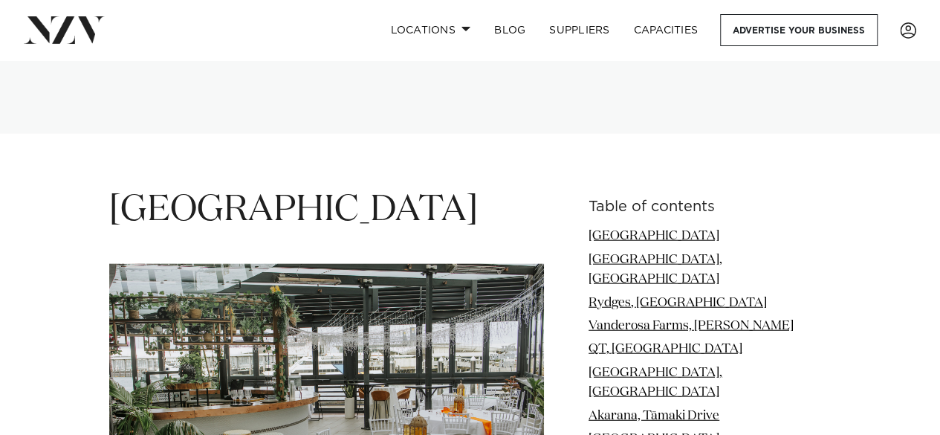
scroll to position [1704, 0]
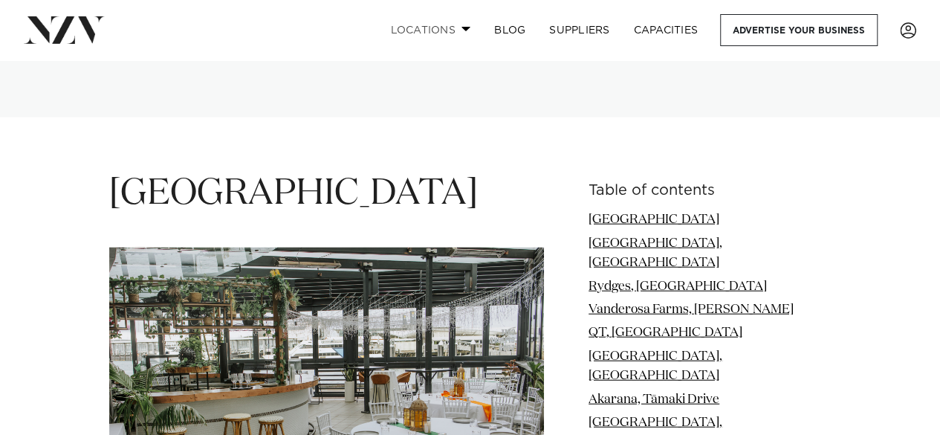
click at [458, 30] on link "Locations" at bounding box center [430, 30] width 104 height 32
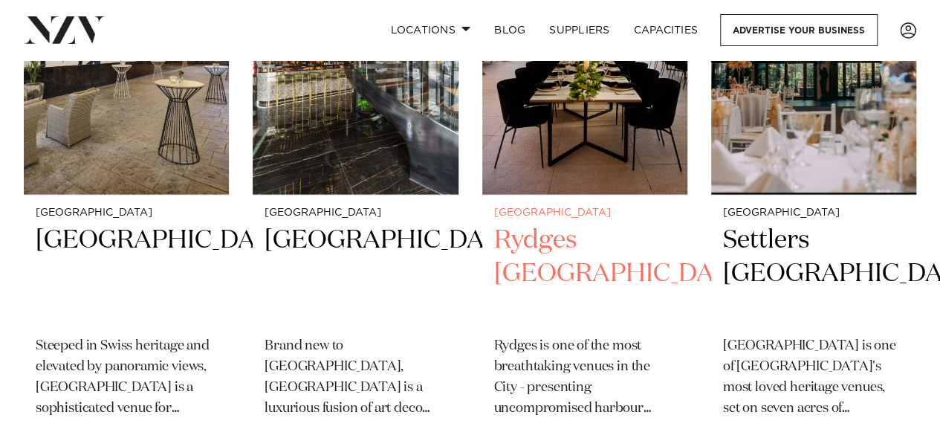
scroll to position [4684, 0]
